Goal: Task Accomplishment & Management: Use online tool/utility

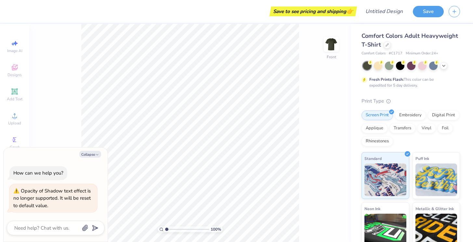
type textarea "x"
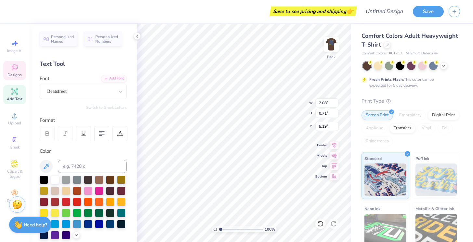
type input "1.84"
type input "0.85"
type input "3.75"
type textarea "S"
type textarea "O"
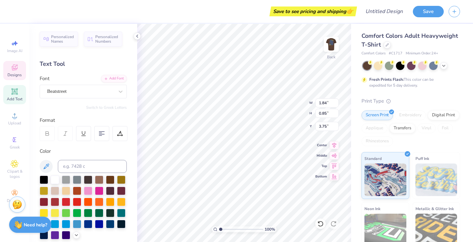
type textarea "OK"
type input "2.15"
type input "0.90"
type input "4.48"
type textarea "A"
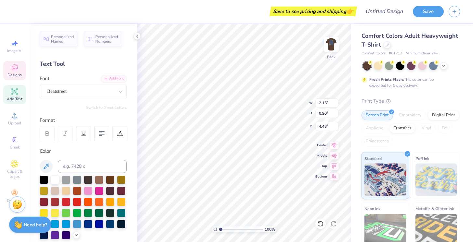
scroll to position [0, 0]
type textarea "SHARK"
type input "2.08"
type input "0.71"
type input "5.19"
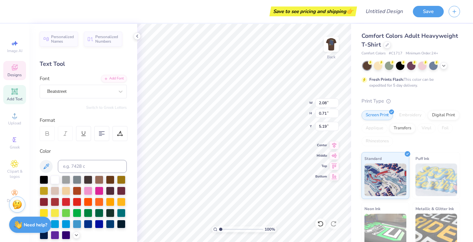
type textarea "FEST"
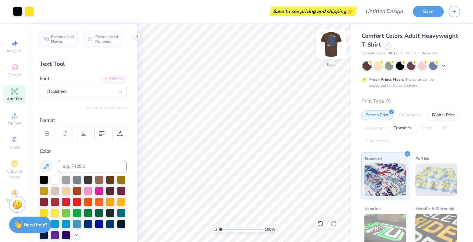
click at [331, 45] on img at bounding box center [331, 44] width 26 height 26
click at [328, 42] on img at bounding box center [331, 44] width 26 height 26
click at [336, 45] on img at bounding box center [331, 44] width 26 height 26
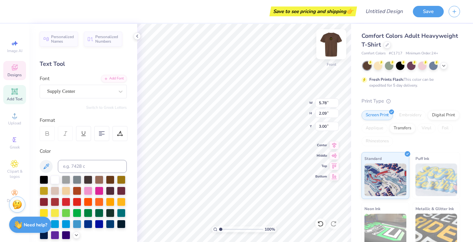
type textarea "SHARK FEST"
type textarea "F"
type textarea "SHARK FEST"
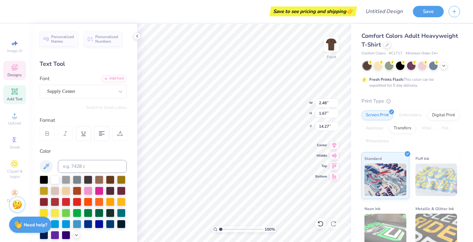
type input "0.90"
type input "1.37"
type input "14.42"
type input "14.04"
type textarea "A"
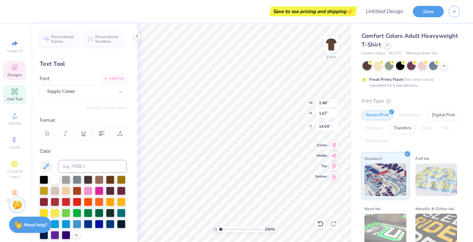
type textarea "OK"
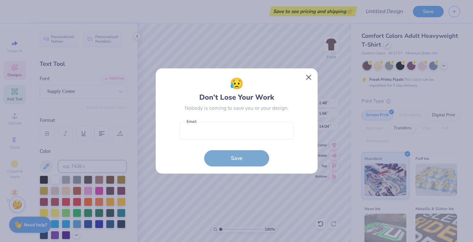
click at [309, 73] on button "Close" at bounding box center [308, 77] width 12 height 12
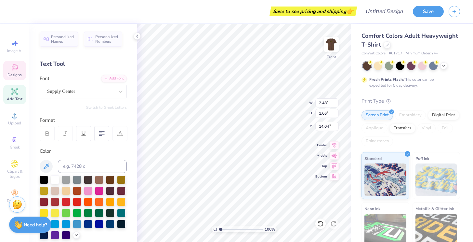
type input "13.75"
type textarea "O"
type textarea "2025"
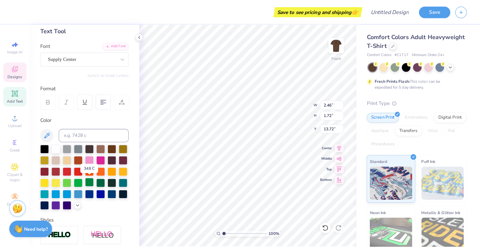
scroll to position [35, 0]
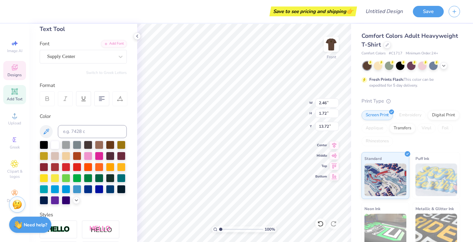
type input "0.91"
type input "0.64"
type input "15.07"
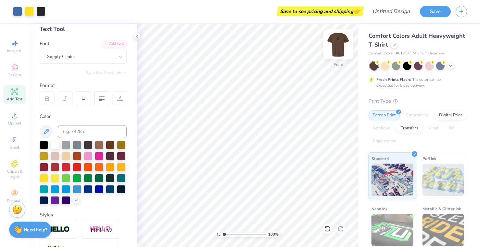
click at [339, 43] on img at bounding box center [339, 44] width 26 height 26
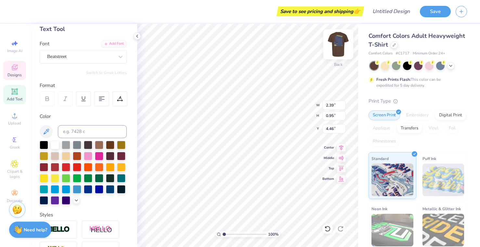
type input "1.50"
type input "0.60"
type input "3.83"
type input "4.37"
click at [67, 190] on div at bounding box center [66, 188] width 8 height 8
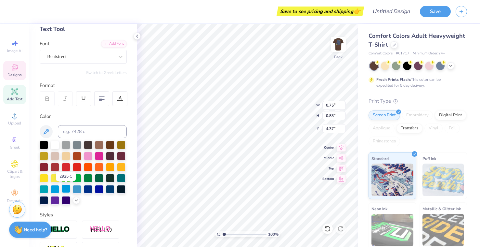
type input "4.47"
click at [102, 175] on div at bounding box center [99, 177] width 8 height 8
click at [77, 179] on div at bounding box center [77, 177] width 8 height 8
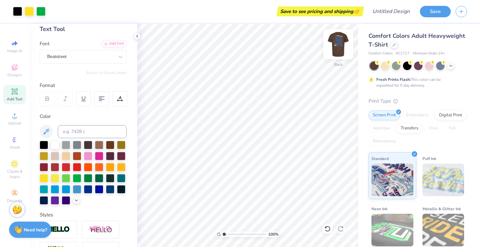
click at [340, 43] on img at bounding box center [339, 44] width 26 height 26
click at [334, 42] on img at bounding box center [339, 44] width 26 height 26
click at [339, 42] on img at bounding box center [339, 44] width 26 height 26
click at [347, 50] on img at bounding box center [339, 44] width 26 height 26
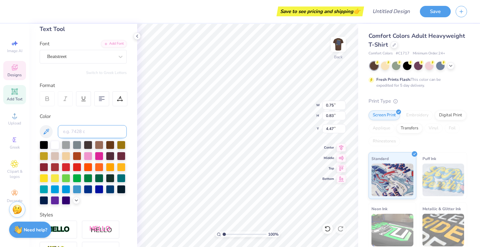
click at [71, 130] on input at bounding box center [92, 131] width 69 height 13
type input "7683"
click at [122, 186] on div at bounding box center [121, 188] width 8 height 8
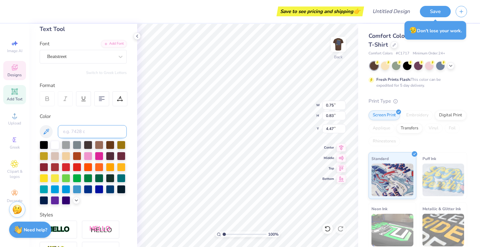
click at [86, 127] on input at bounding box center [92, 131] width 69 height 13
type input "7683"
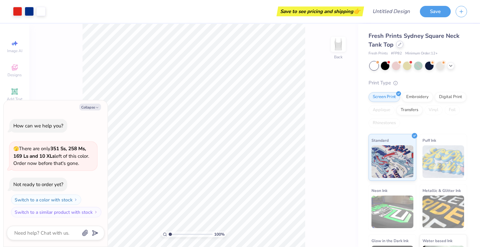
click at [399, 47] on div at bounding box center [399, 44] width 7 height 7
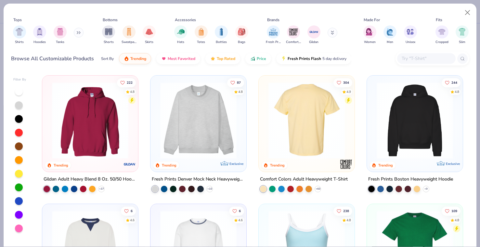
click at [306, 127] on img at bounding box center [306, 120] width 83 height 76
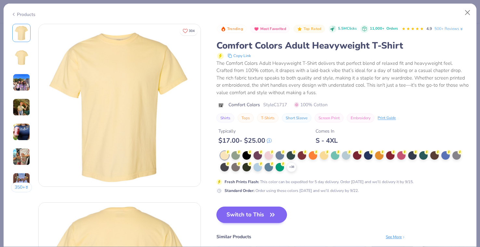
click at [248, 209] on button "Switch to This" at bounding box center [252, 214] width 71 height 16
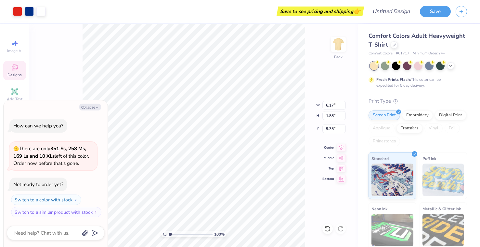
type textarea "x"
type input "3.00"
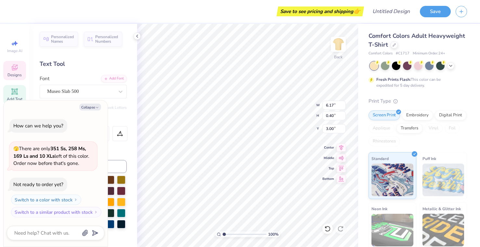
scroll to position [0, 2]
type textarea "x"
type textarea "KAPPA KAPPA [PERSON_NAME]"
type textarea "x"
type textarea "KAPPA KAPPA GAM"
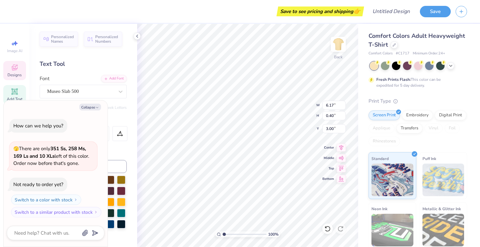
type textarea "x"
type textarea "KAPPA KAPPA GA"
type textarea "x"
type textarea "KAPPA KAPPA G"
type textarea "x"
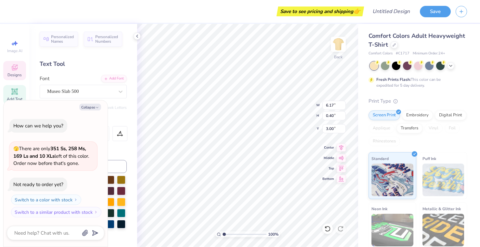
scroll to position [0, 0]
type textarea "K"
type textarea "x"
type textarea "O"
type textarea "x"
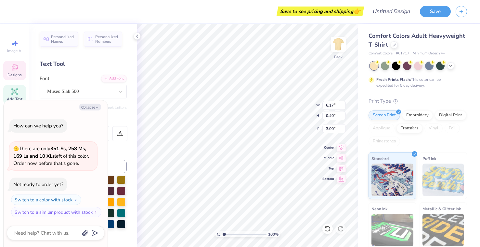
type textarea "O"
type textarea "x"
type textarea "O O"
type textarea "x"
type textarea "O O"
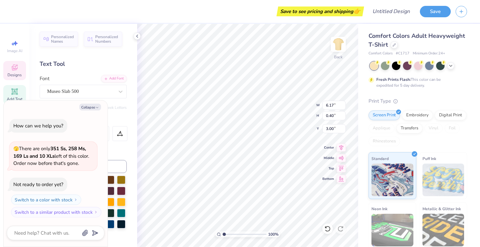
type textarea "x"
type textarea "O O Z"
type textarea "x"
type textarea "O O Z"
type textarea "x"
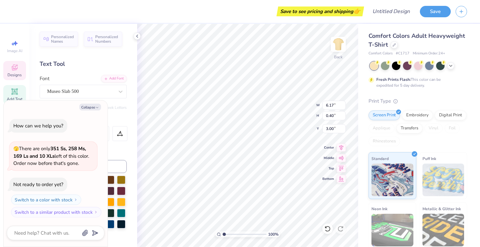
type textarea "O O Z M"
type textarea "x"
type textarea "O O Z MA"
type textarea "x"
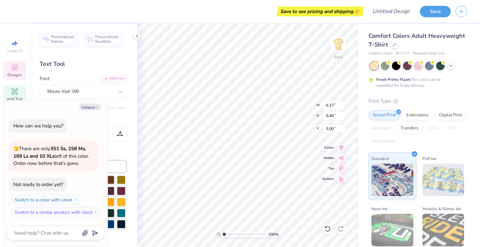
type textarea "O O Z M"
type textarea "x"
type textarea "O O Z M"
type textarea "x"
type textarea "O O Z M A"
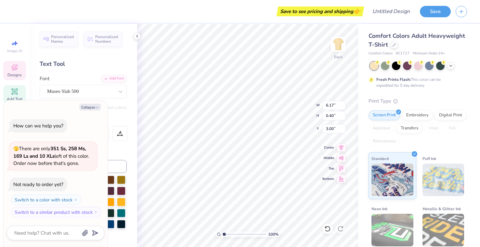
scroll to position [0, 1]
type textarea "x"
type textarea "O O Z M A"
type textarea "x"
type textarea "O O Z M A"
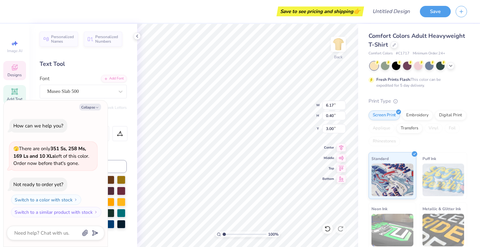
type textarea "x"
type textarea "O O Z M A K"
type textarea "x"
type textarea "O O Z M A KA"
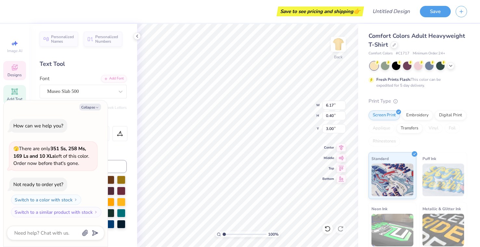
type textarea "x"
type textarea "O O Z M A K"
type textarea "x"
type textarea "O O Z M A K"
type textarea "x"
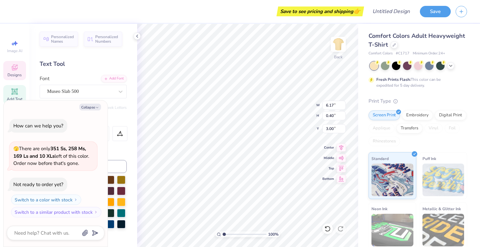
type textarea "O O Z M A K A"
type textarea "x"
type textarea "O O Z M A K A"
type textarea "x"
type textarea "O O Z M A K A P"
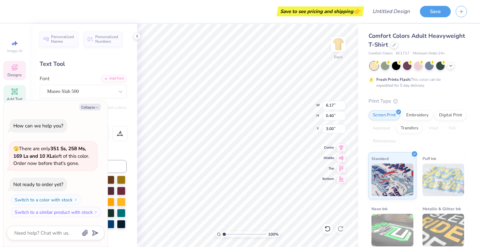
type textarea "x"
type textarea "O O Z M A K A P"
type textarea "x"
type textarea "O O Z M A K A P P"
type textarea "x"
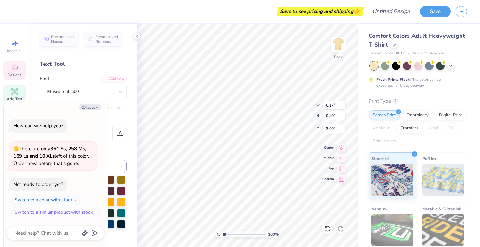
type textarea "O O Z M A K A P P"
type textarea "x"
type textarea "O O Z M A K A P P A"
type textarea "x"
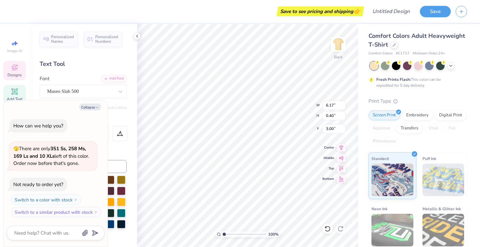
type textarea "O O Z M A K A P P A"
type textarea "x"
type textarea "O O"
type textarea "x"
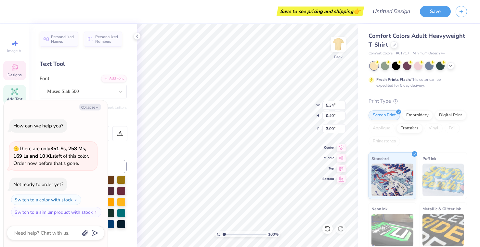
type textarea "O"
type textarea "x"
type textarea "O"
type textarea "x"
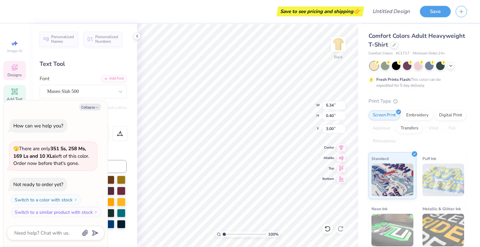
type textarea "O"
type textarea "x"
type textarea "OO"
type textarea "x"
type textarea "OOZ"
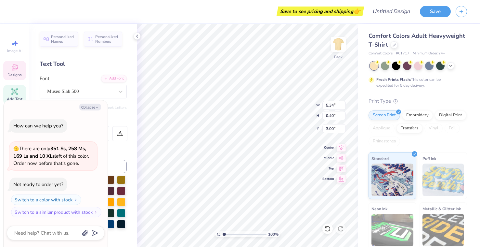
type textarea "x"
type textarea "OOZM"
type textarea "x"
type textarea "OOZMA"
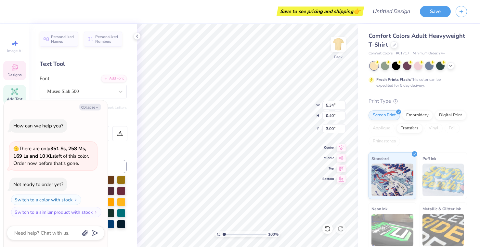
type textarea "x"
type textarea "OOZMA"
type textarea "x"
type textarea "OOZMA K"
type textarea "x"
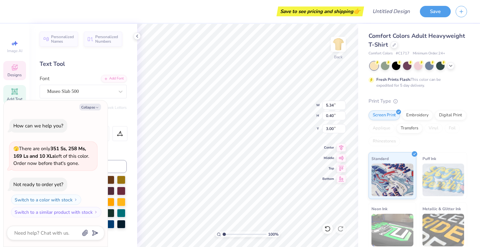
type textarea "OOZMA KA"
type textarea "x"
type textarea "OOZMA KAP"
type textarea "x"
type textarea "OOZMA [PERSON_NAME]"
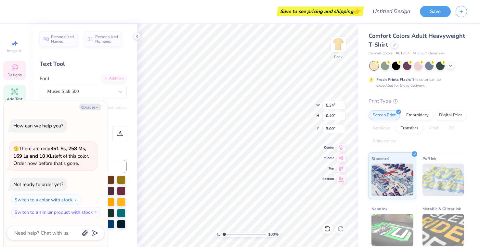
scroll to position [0, 2]
type textarea "x"
type textarea "OOZMA KAPPA"
type textarea "x"
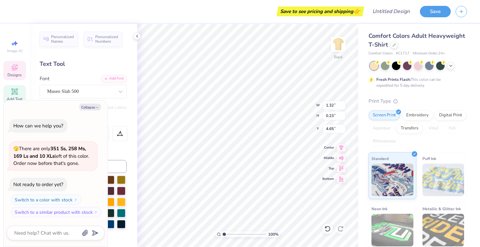
type textarea "EST.187"
type textarea "x"
type textarea "EST.18"
type textarea "x"
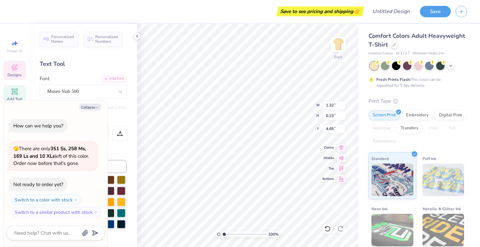
type textarea "EST.1"
type textarea "x"
type textarea "EST."
type textarea "x"
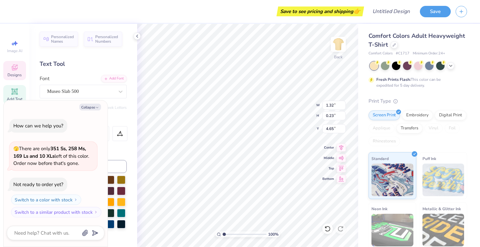
type textarea "EST.2"
type textarea "x"
type textarea "EST.20"
type textarea "x"
type textarea "EST.201"
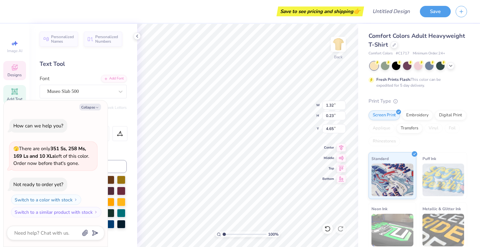
scroll to position [0, 1]
type textarea "x"
type textarea "EST.2015"
click at [450, 66] on icon at bounding box center [450, 64] width 5 height 5
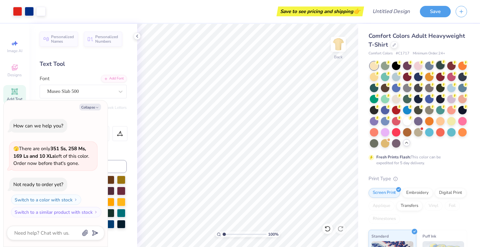
click at [441, 66] on div at bounding box center [440, 65] width 8 height 8
click at [406, 119] on div at bounding box center [407, 120] width 8 height 8
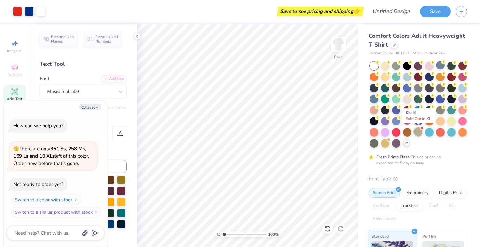
click at [417, 132] on div at bounding box center [418, 131] width 8 height 8
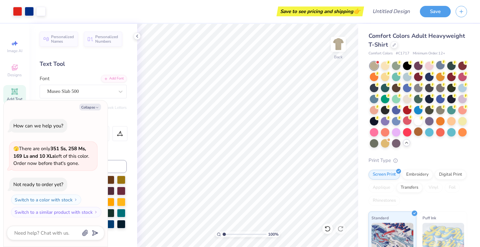
scroll to position [34, 0]
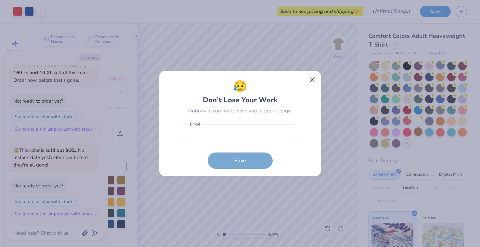
click at [311, 75] on button "Close" at bounding box center [312, 79] width 12 height 12
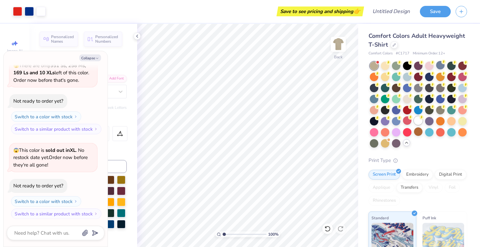
click at [420, 122] on div at bounding box center [418, 120] width 8 height 8
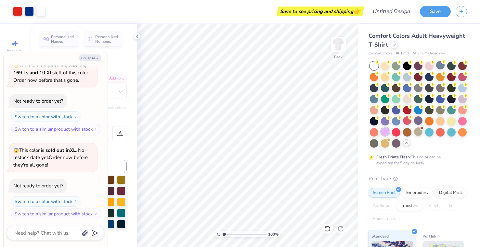
click at [385, 130] on div at bounding box center [385, 131] width 8 height 8
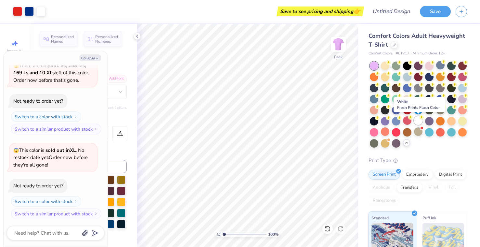
click at [417, 122] on div at bounding box center [418, 120] width 8 height 8
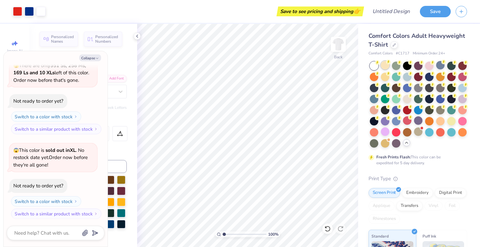
click at [385, 68] on div at bounding box center [385, 65] width 8 height 8
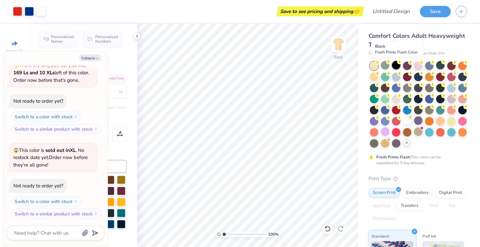
click at [398, 66] on div at bounding box center [396, 65] width 8 height 8
click at [400, 67] on div at bounding box center [396, 65] width 8 height 8
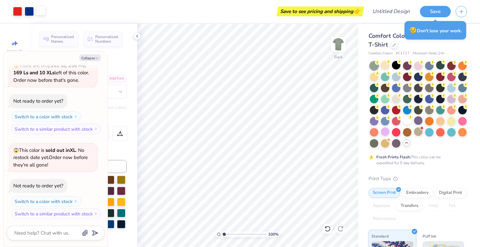
type textarea "x"
